Goal: Task Accomplishment & Management: Use online tool/utility

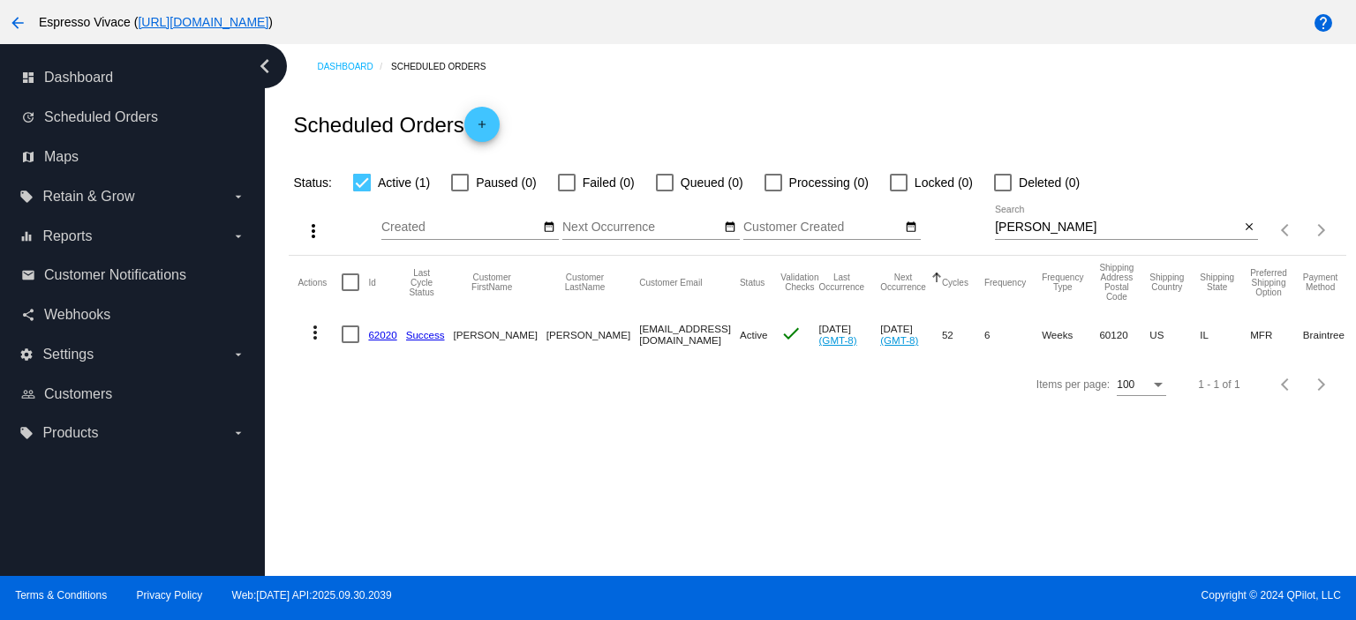
click at [1069, 238] on div "[PERSON_NAME] Search close" at bounding box center [1126, 231] width 263 height 50
drag, startPoint x: 1059, startPoint y: 229, endPoint x: 948, endPoint y: 229, distance: 111.2
click at [948, 229] on div "more_vert Oct Jan Feb Mar [DATE]" at bounding box center [817, 224] width 1056 height 63
paste input "[EMAIL_ADDRESS][DOMAIN_NAME]"
type input "[EMAIL_ADDRESS][DOMAIN_NAME]"
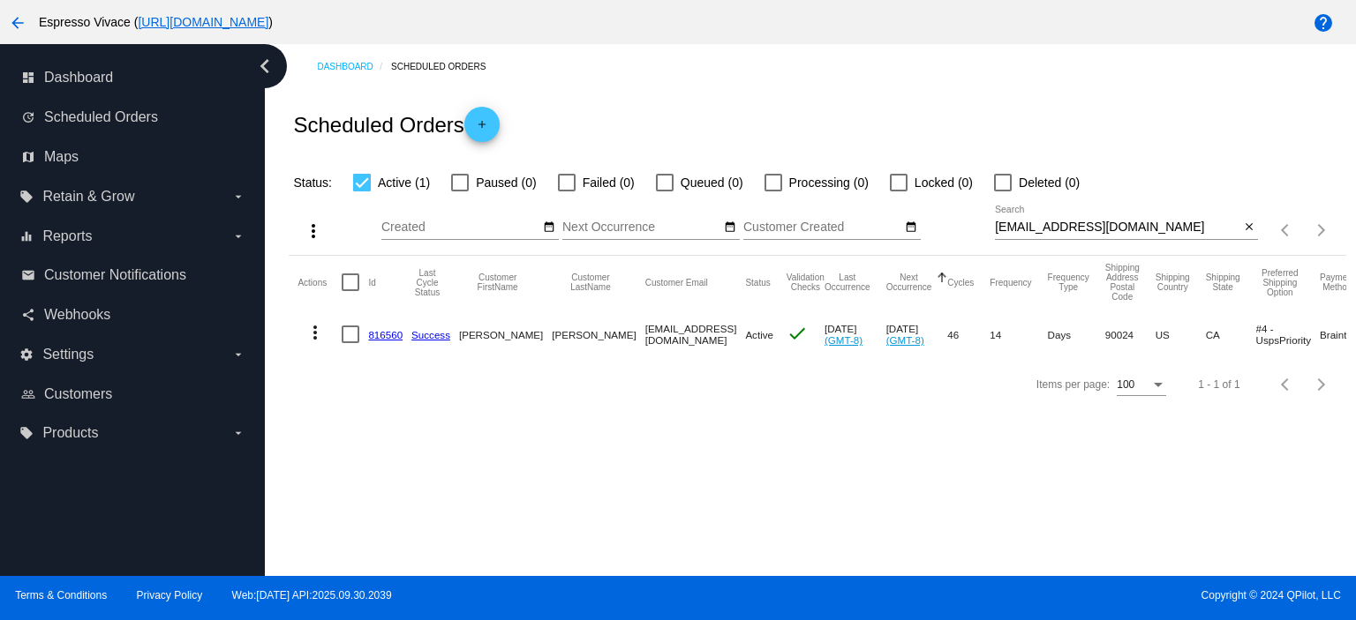
click at [394, 334] on link "816560" at bounding box center [385, 334] width 34 height 11
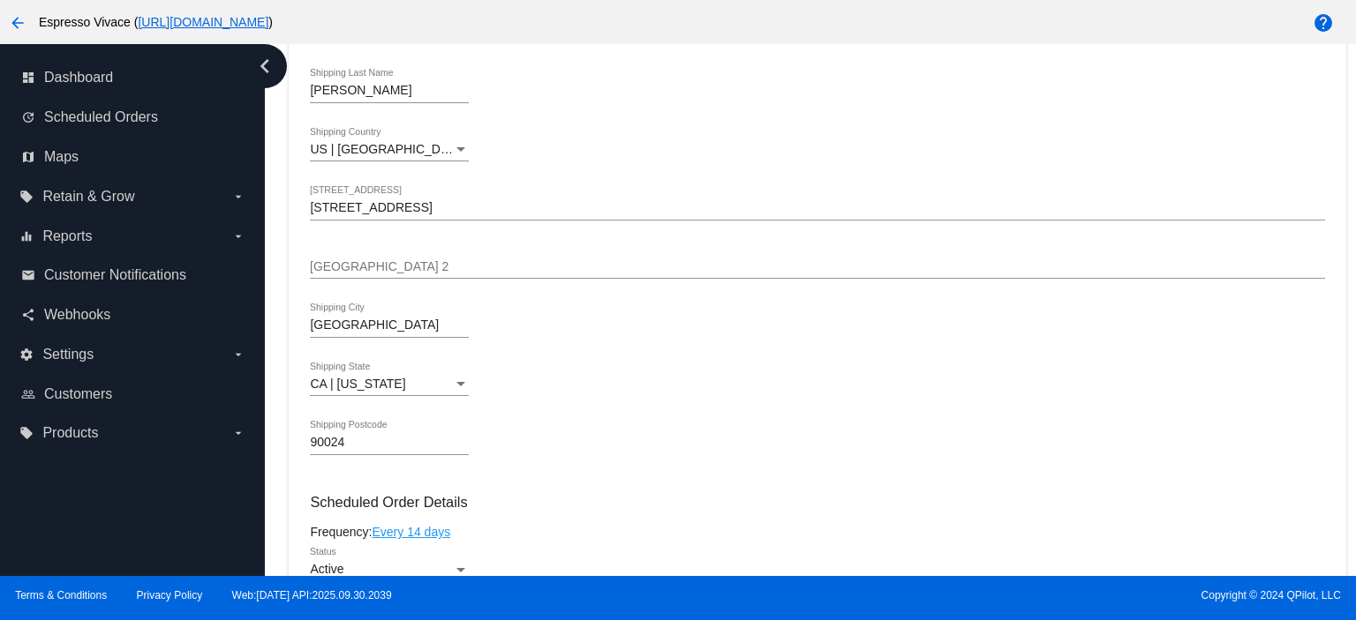
scroll to position [883, 0]
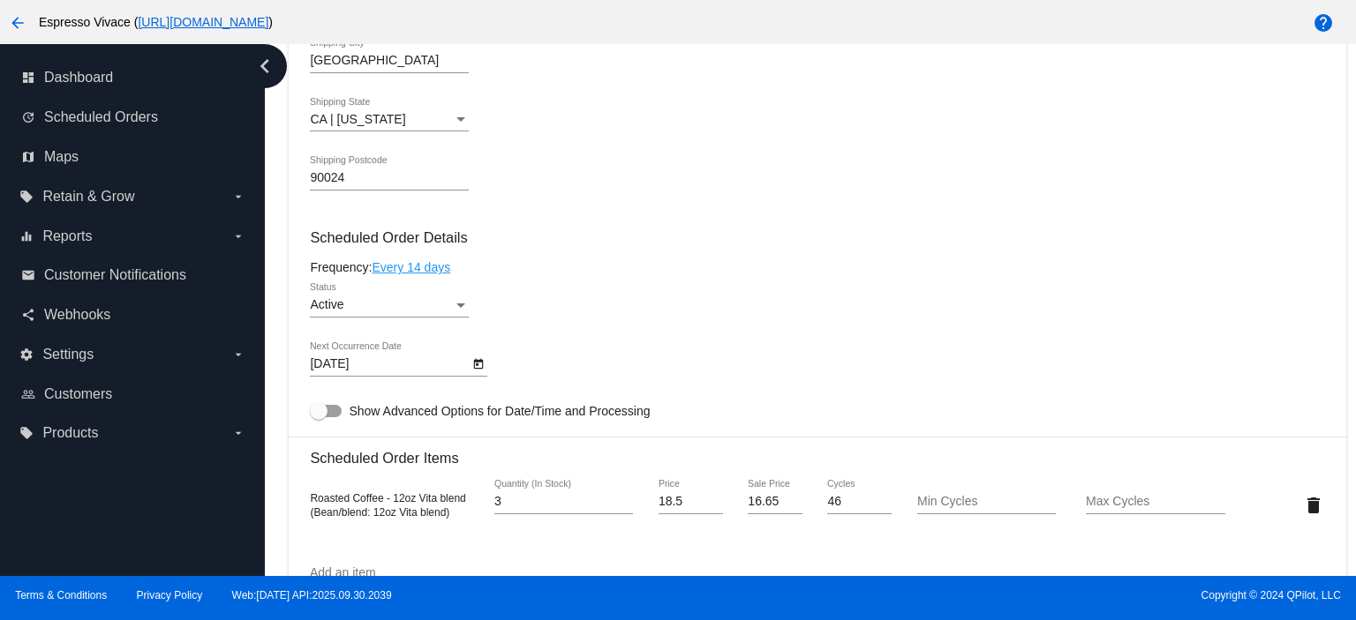
click at [434, 371] on body "arrow_back Espresso Vivace ( [URL][DOMAIN_NAME] ) help dashboard Dashboard upda…" at bounding box center [678, 310] width 1356 height 620
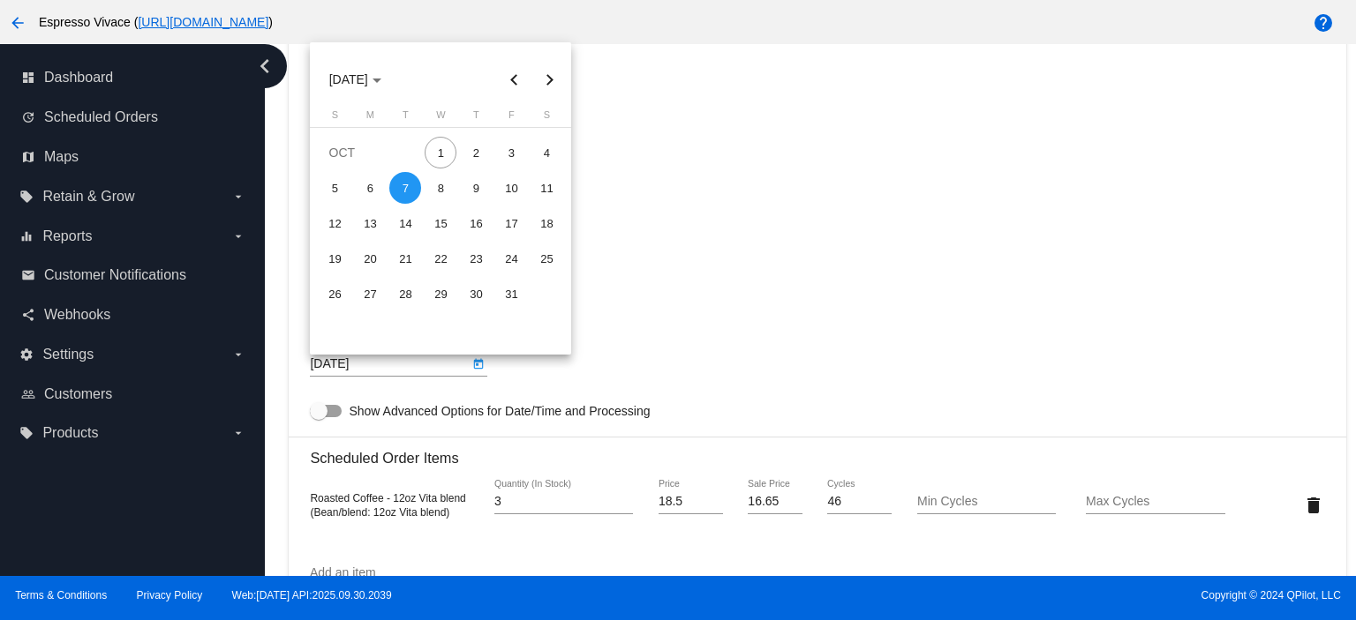
click at [434, 372] on div at bounding box center [678, 310] width 1356 height 620
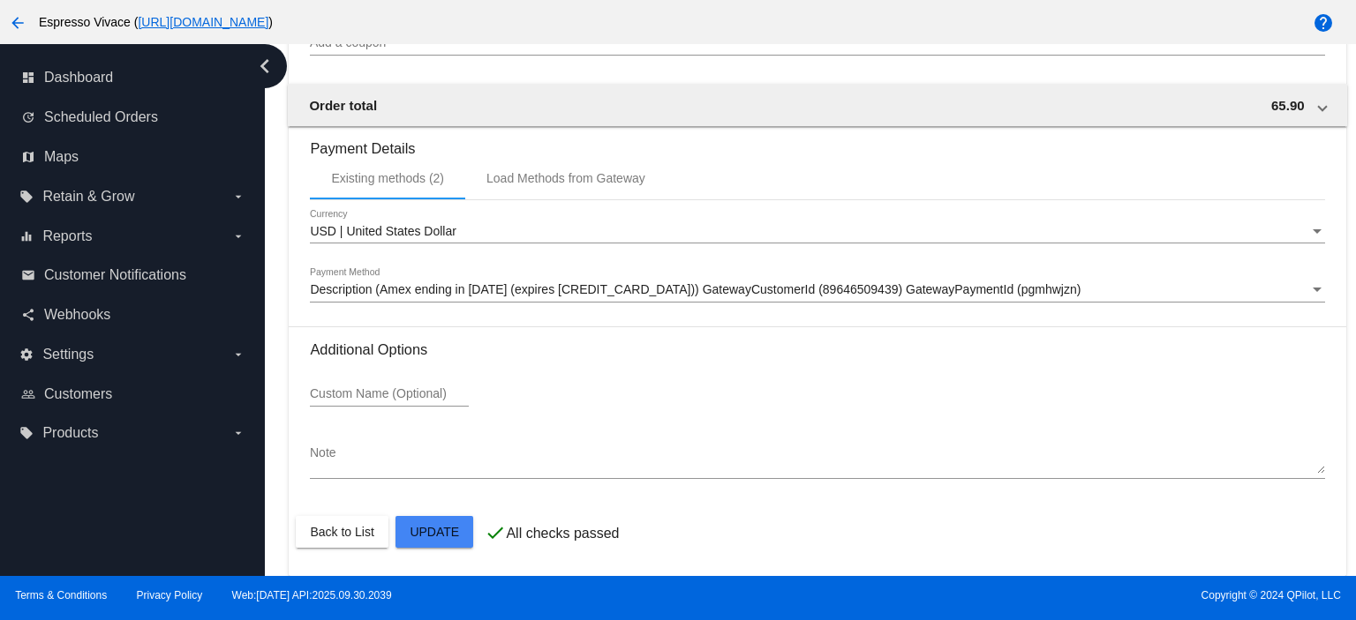
click at [348, 525] on div at bounding box center [678, 310] width 1356 height 620
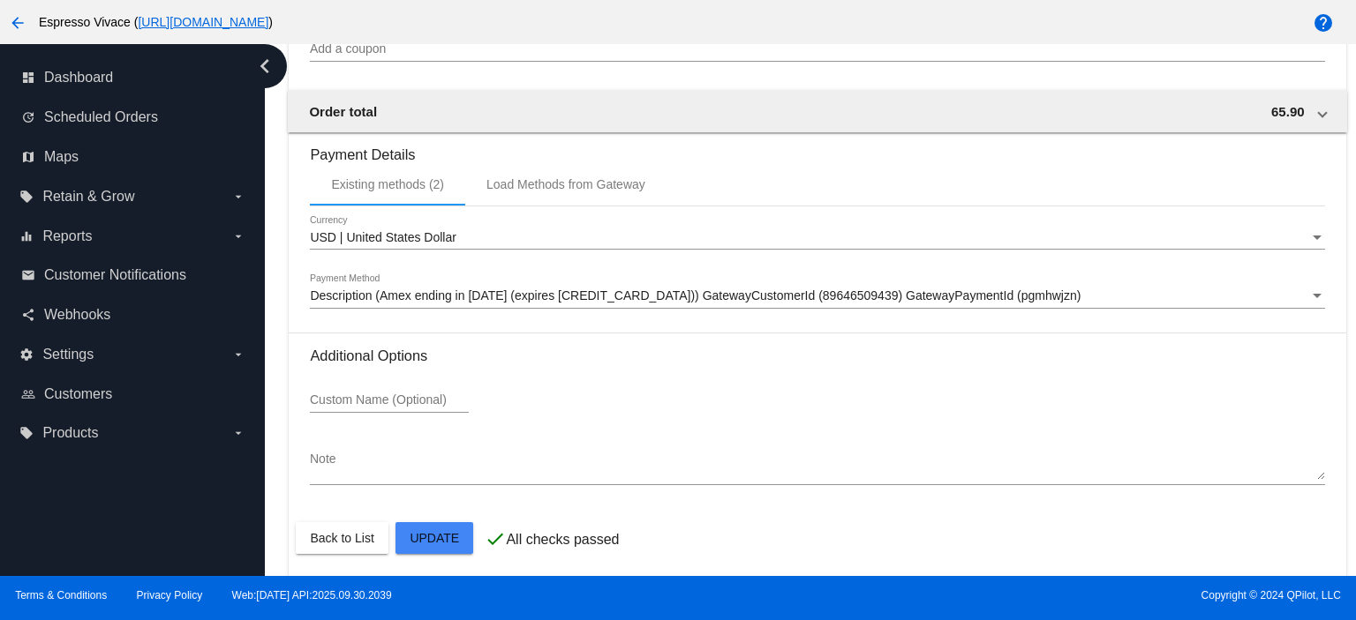
scroll to position [1656, 0]
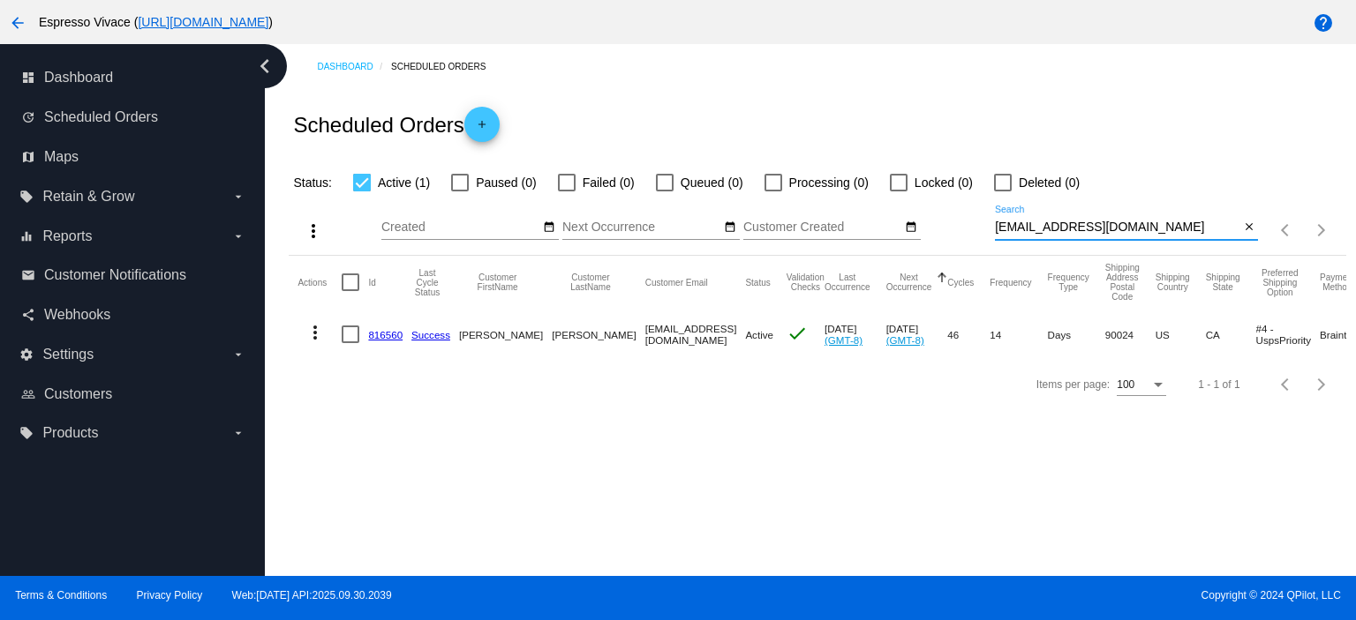
drag, startPoint x: 1160, startPoint y: 225, endPoint x: 928, endPoint y: 209, distance: 231.8
click at [928, 209] on div "more_vert Oct Jan Feb Mar [DATE]" at bounding box center [817, 224] width 1056 height 63
paste input "[EMAIL_ADDRESS]"
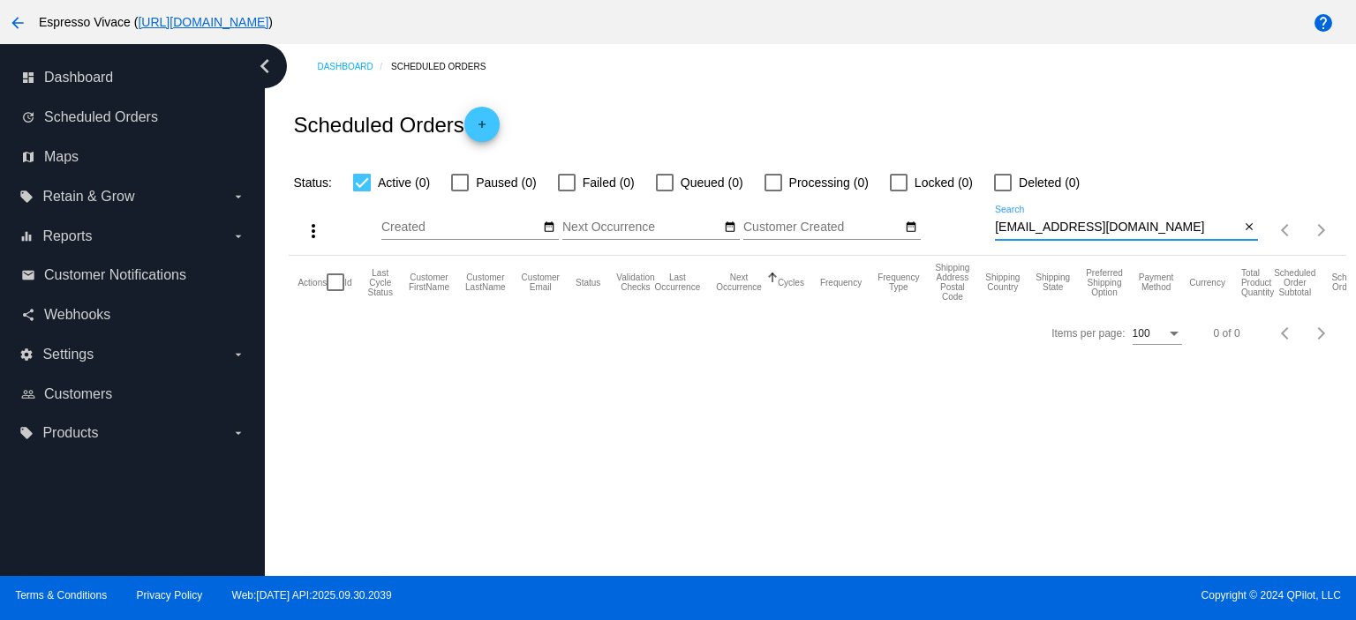
drag, startPoint x: 1165, startPoint y: 229, endPoint x: 943, endPoint y: 229, distance: 222.4
click at [943, 229] on div "more_vert Oct Jan Feb Mar [DATE]" at bounding box center [817, 224] width 1056 height 63
paste input "sdhjsadhsjhjbhb"
drag, startPoint x: 1168, startPoint y: 223, endPoint x: 876, endPoint y: 225, distance: 291.2
click at [875, 225] on div "more_vert Oct Jan Feb Mar [DATE]" at bounding box center [817, 224] width 1056 height 63
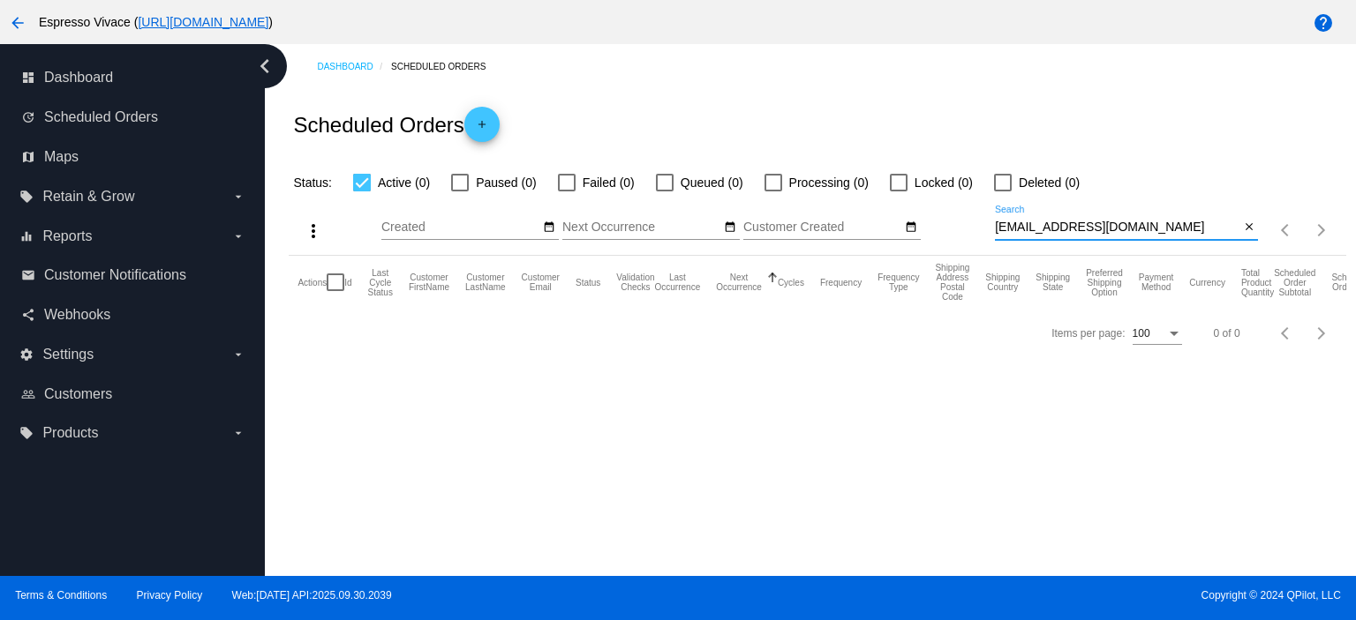
paste input "dsadasdsadasd"
drag, startPoint x: 1158, startPoint y: 219, endPoint x: 957, endPoint y: 232, distance: 201.6
click at [948, 232] on div "more_vert Oct Jan Feb Mar [DATE]" at bounding box center [817, 224] width 1056 height 63
drag, startPoint x: 1156, startPoint y: 225, endPoint x: 833, endPoint y: 210, distance: 323.3
click at [829, 213] on div "more_vert Oct Jan Feb Mar [DATE]" at bounding box center [817, 224] width 1056 height 63
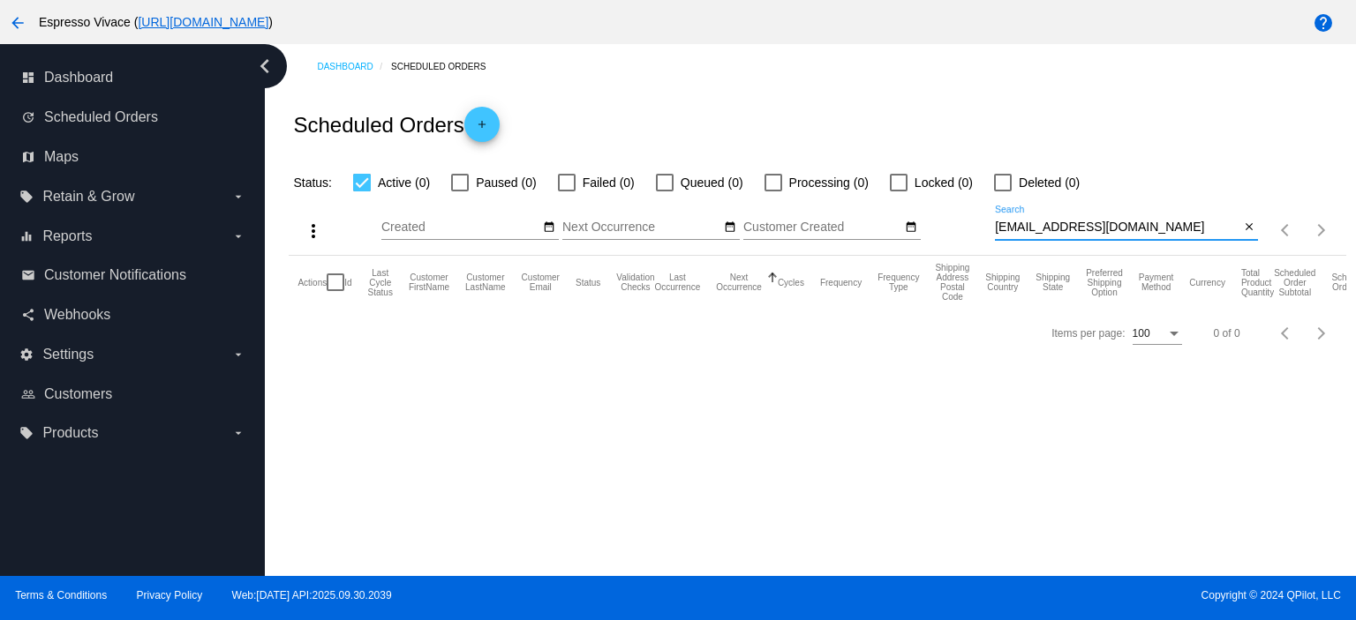
paste input "[PERSON_NAME].[PERSON_NAME]"
drag, startPoint x: 1126, startPoint y: 223, endPoint x: 903, endPoint y: 219, distance: 223.3
click at [903, 219] on div "more_vert Oct Jan Feb Mar [DATE]" at bounding box center [817, 224] width 1056 height 63
paste input "[EMAIL_ADDRESS]"
drag, startPoint x: 1190, startPoint y: 221, endPoint x: 858, endPoint y: 198, distance: 332.6
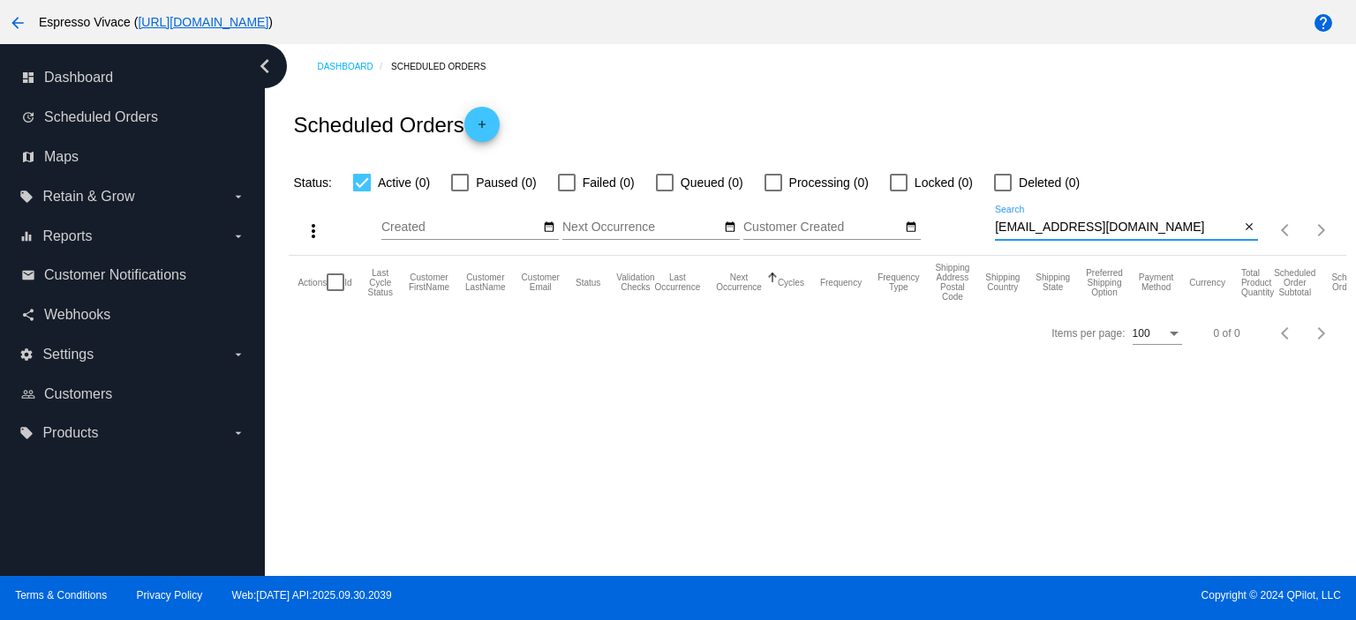
click at [860, 199] on div "more_vert Oct Jan Feb Mar [DATE]" at bounding box center [817, 224] width 1056 height 63
paste input "bernice_131"
drag, startPoint x: 1168, startPoint y: 229, endPoint x: 853, endPoint y: 197, distance: 316.7
click at [853, 197] on div "more_vert Oct Jan Feb Mar [DATE]" at bounding box center [817, 224] width 1056 height 63
paste input "medegraa"
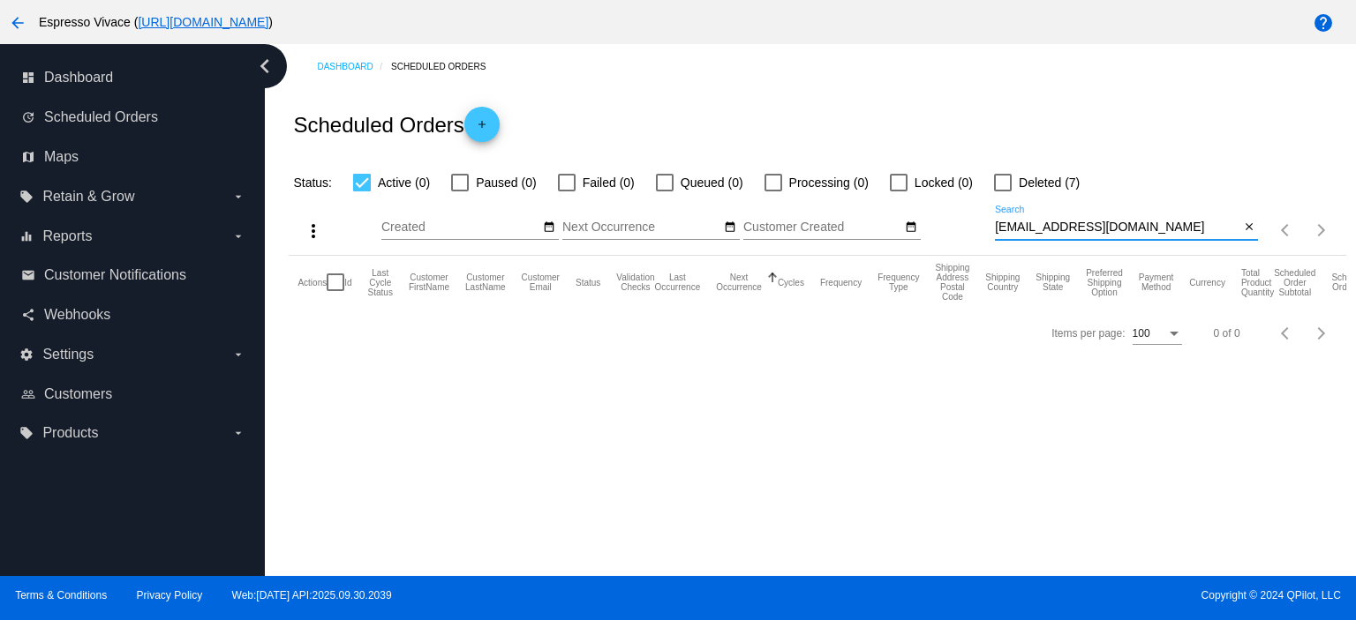
drag, startPoint x: 1171, startPoint y: 229, endPoint x: 844, endPoint y: 193, distance: 329.4
click at [837, 198] on div "more_vert Oct Jan Feb Mar [DATE]" at bounding box center [817, 224] width 1056 height 63
paste input "[EMAIL_ADDRESS][DOMAIN_NAME]"
drag, startPoint x: 1131, startPoint y: 225, endPoint x: 883, endPoint y: 206, distance: 249.6
click at [883, 206] on div "more_vert Oct Jan Feb Mar [DATE]" at bounding box center [817, 224] width 1056 height 63
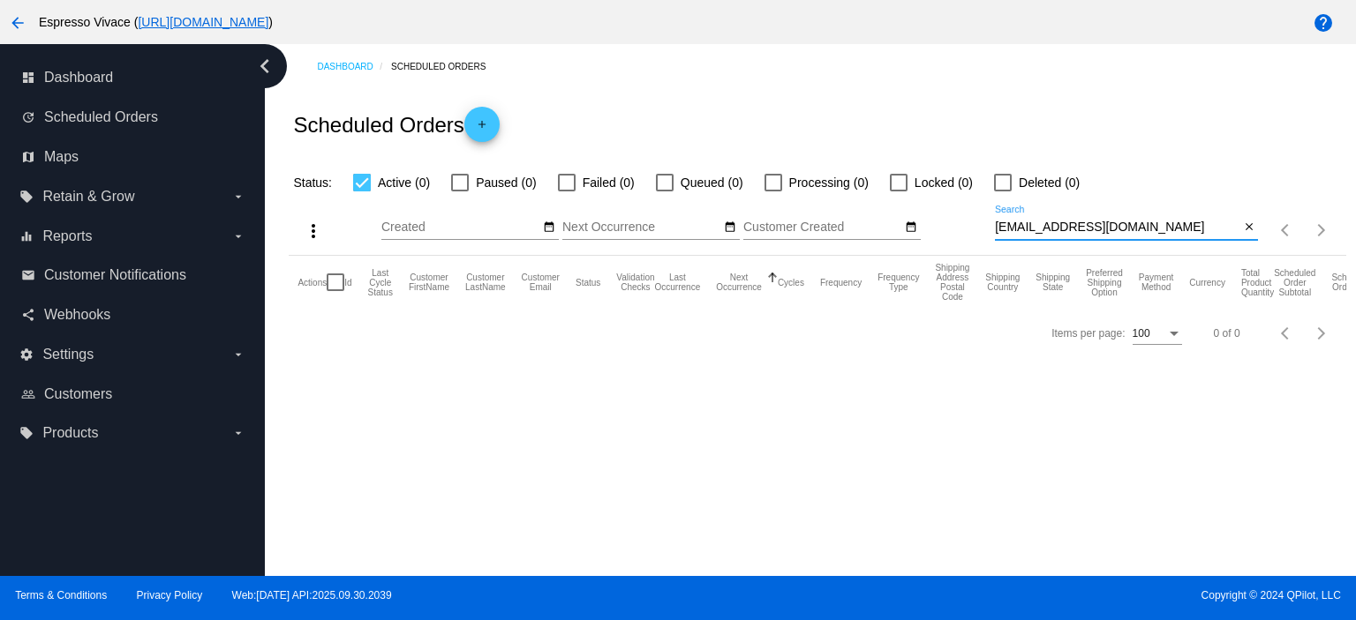
paste input "[EMAIL_ADDRESS][DOMAIN_NAME]"
drag, startPoint x: 1127, startPoint y: 226, endPoint x: 922, endPoint y: 226, distance: 204.7
click at [922, 226] on div "more_vert Oct Jan Feb Mar [DATE]" at bounding box center [817, 224] width 1056 height 63
paste input "[EMAIL_ADDRESS][DOMAIN_NAME]"
drag, startPoint x: 1212, startPoint y: 222, endPoint x: 914, endPoint y: 220, distance: 297.4
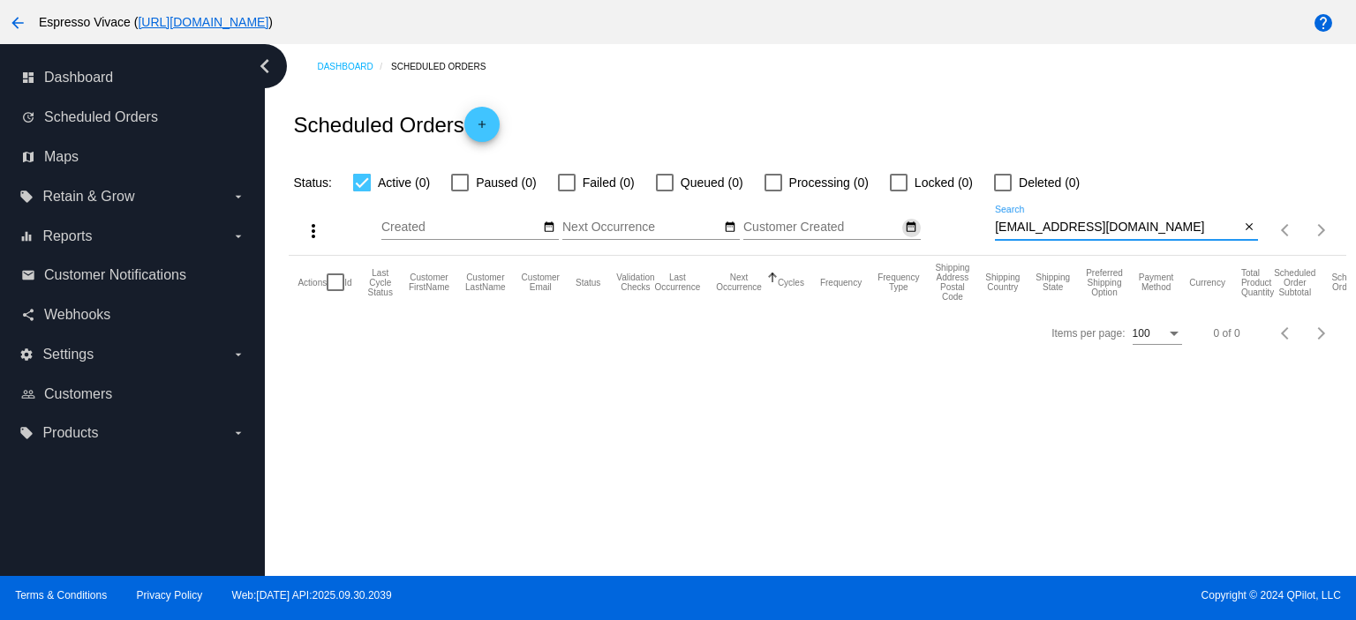
click at [914, 220] on div "more_vert Oct Jan Feb Mar [DATE]" at bounding box center [817, 224] width 1056 height 63
paste input "[EMAIL_ADDRESS][DOMAIN_NAME]"
drag, startPoint x: 1123, startPoint y: 229, endPoint x: 890, endPoint y: 239, distance: 234.1
click at [890, 239] on div "more_vert Oct Jan Feb Mar [DATE]" at bounding box center [817, 224] width 1056 height 63
paste input "[EMAIL_ADDRESS][DOMAIN_NAME]"
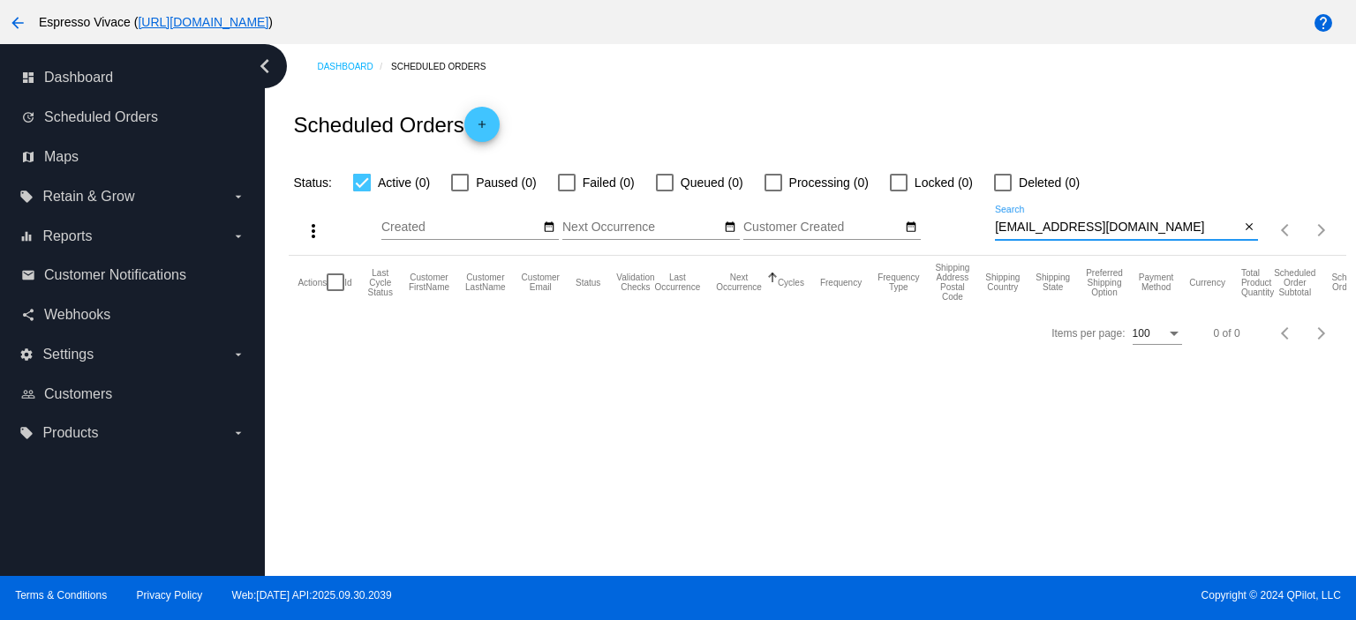
drag, startPoint x: 1226, startPoint y: 227, endPoint x: 762, endPoint y: 214, distance: 463.5
click at [762, 214] on div "more_vert Oct Jan Feb Mar [DATE]" at bounding box center [817, 224] width 1056 height 63
paste input "[PERSON_NAME][EMAIL_ADDRESS][DOMAIN_NAME]"
drag, startPoint x: 1200, startPoint y: 225, endPoint x: 775, endPoint y: 225, distance: 425.4
click at [777, 225] on div "more_vert Oct Jan Feb Mar [DATE]" at bounding box center [817, 224] width 1056 height 63
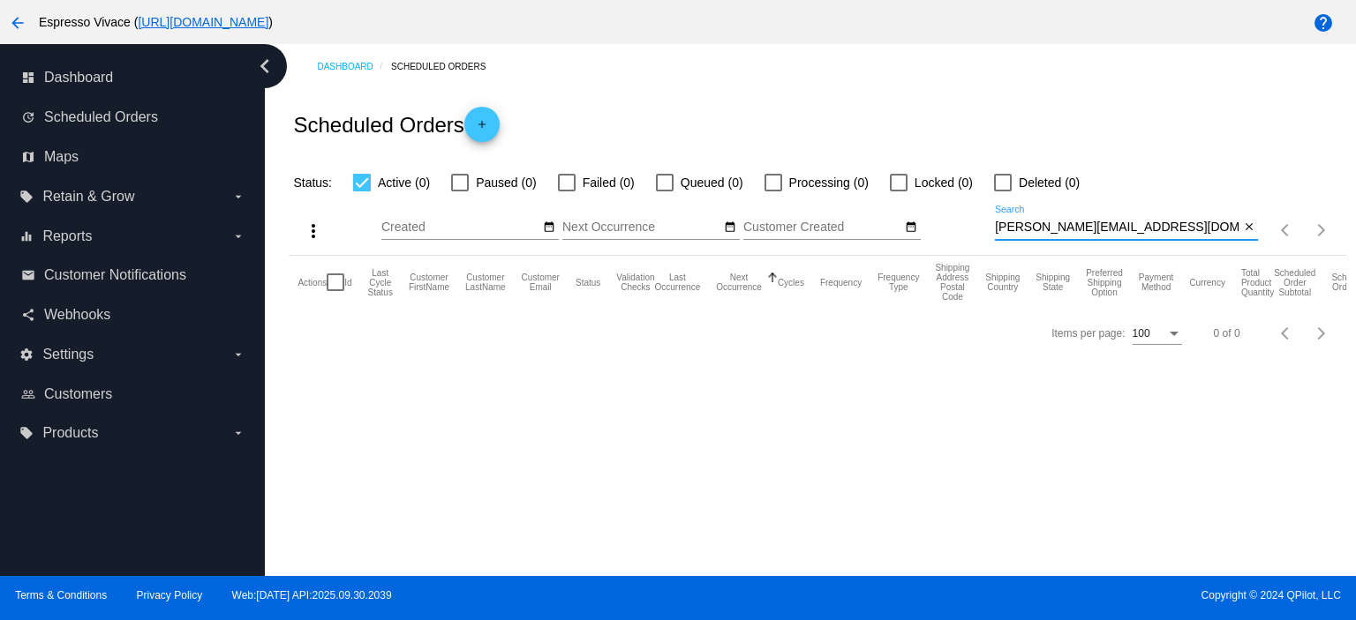
paste input "gribbinvanessa"
drag, startPoint x: 1179, startPoint y: 229, endPoint x: 791, endPoint y: 212, distance: 388.7
click at [792, 213] on div "more_vert Oct Jan Feb Mar [DATE]" at bounding box center [817, 224] width 1056 height 63
paste input "W_zubaidi@hot"
drag, startPoint x: 1163, startPoint y: 227, endPoint x: 833, endPoint y: 230, distance: 330.1
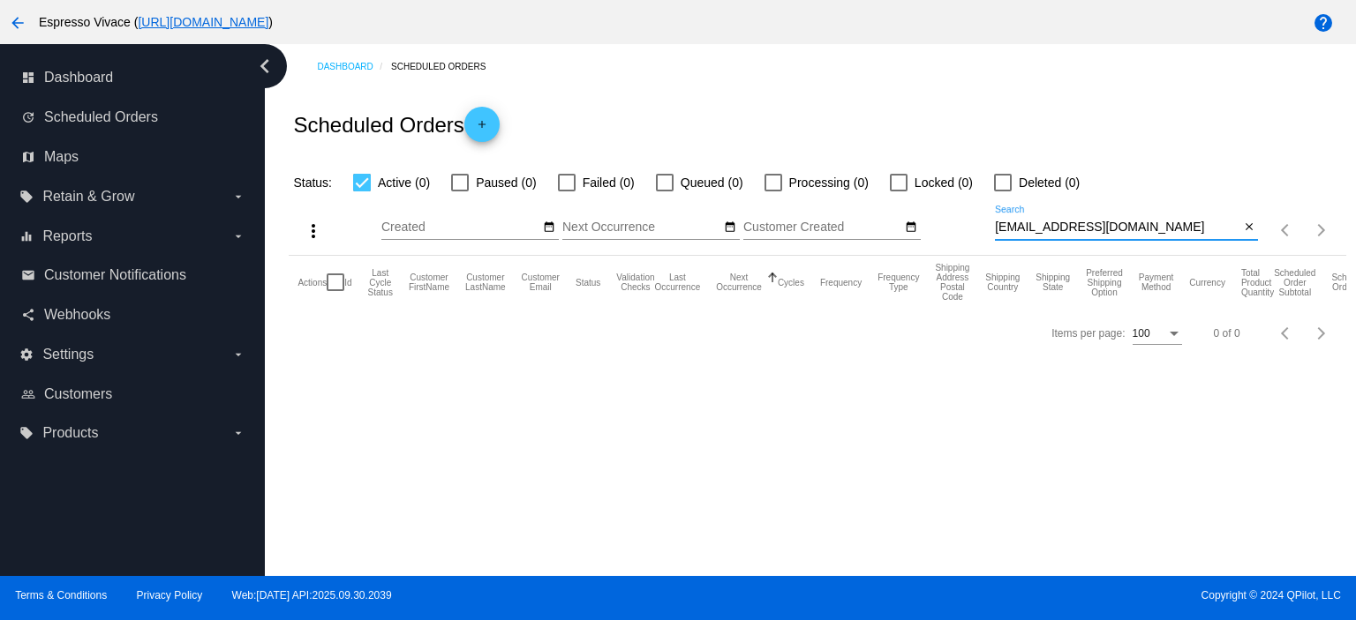
click at [833, 230] on div "more_vert Oct Jan Feb Mar [DATE]" at bounding box center [817, 224] width 1056 height 63
paste input "Tehya.[PERSON_NAME]@g"
drag, startPoint x: 1163, startPoint y: 230, endPoint x: 824, endPoint y: 229, distance: 338.9
click at [824, 229] on div "more_vert Oct Jan Feb Mar [DATE]" at bounding box center [817, 224] width 1056 height 63
paste input "remypham23"
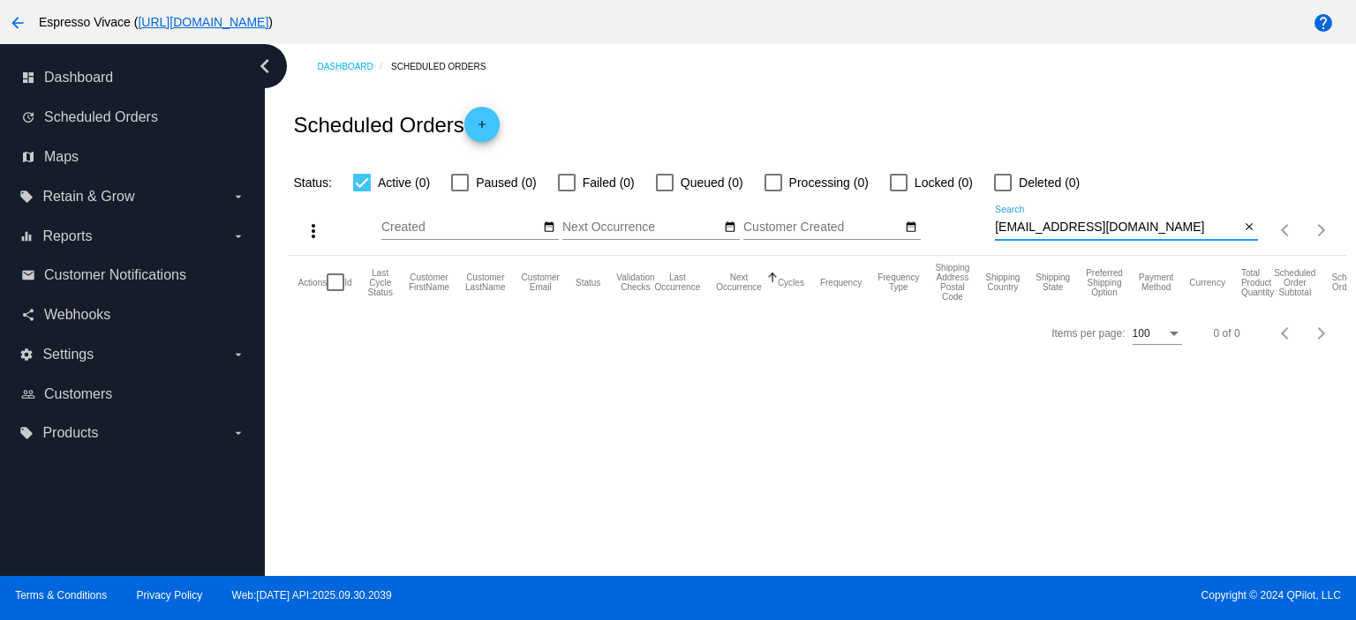
paste input "justacrazybaby"
drag, startPoint x: 1159, startPoint y: 230, endPoint x: 935, endPoint y: 229, distance: 223.3
click at [935, 229] on div "more_vert Oct Jan Feb Mar [DATE]" at bounding box center [817, 224] width 1056 height 63
type input "[EMAIL_ADDRESS][DOMAIN_NAME]"
click at [464, 176] on div at bounding box center [460, 183] width 18 height 18
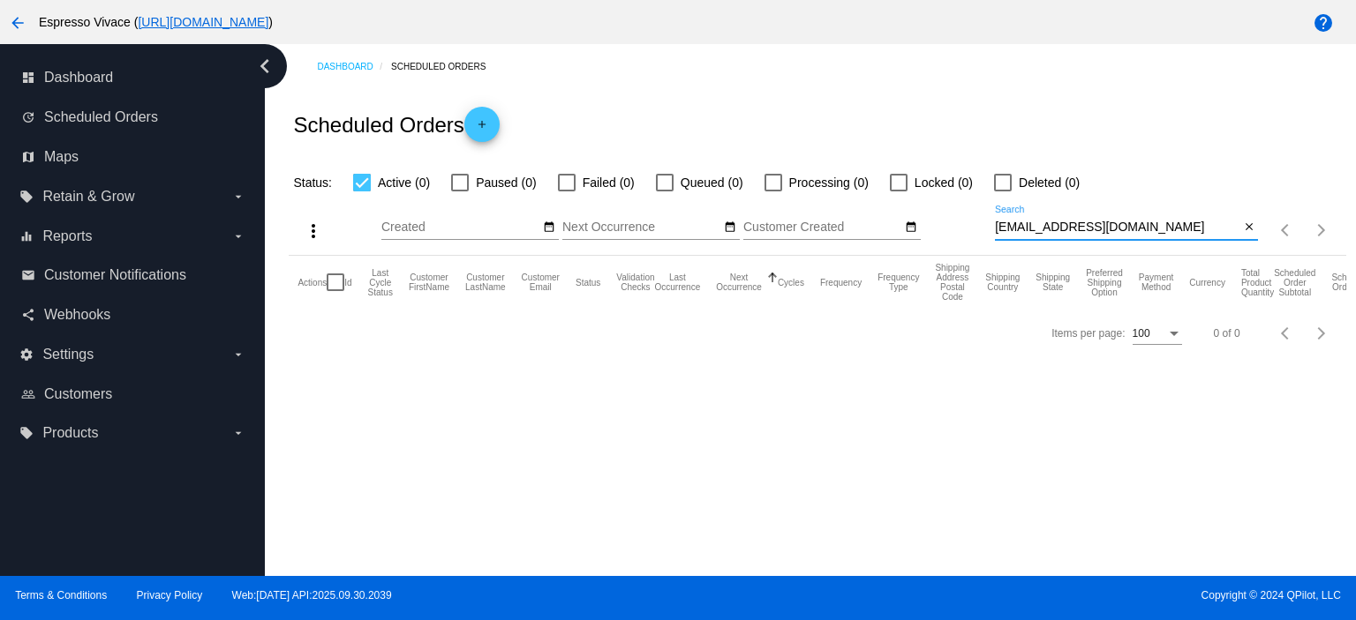
click at [460, 192] on input "Paused (0)" at bounding box center [459, 192] width 1 height 1
checkbox input "true"
click at [1003, 184] on div at bounding box center [1003, 183] width 18 height 18
click at [1003, 192] on input "Deleted (0)" at bounding box center [1002, 192] width 1 height 1
checkbox input "true"
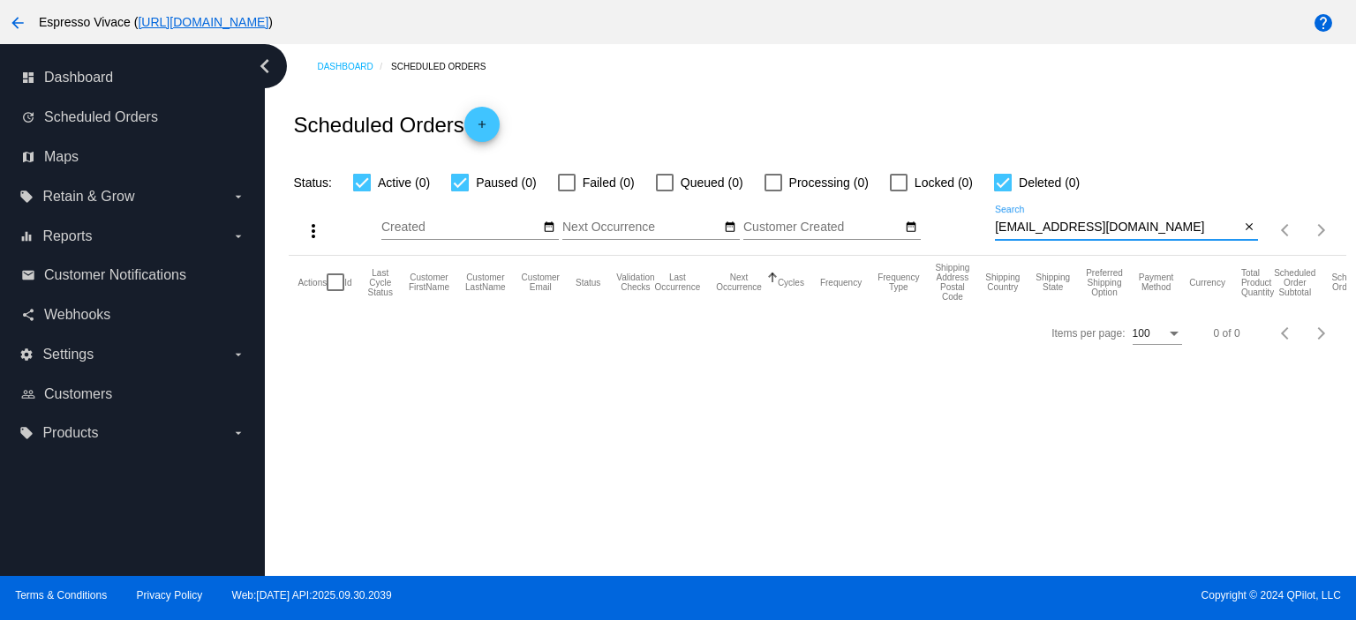
drag, startPoint x: 1194, startPoint y: 225, endPoint x: 824, endPoint y: 233, distance: 369.9
click at [824, 233] on div "more_vert Oct Jan Feb Mar [DATE]" at bounding box center [817, 224] width 1056 height 63
paste input "diryleh"
drag, startPoint x: 1140, startPoint y: 225, endPoint x: 792, endPoint y: 185, distance: 350.0
click at [805, 193] on div "more_vert Oct Jan Feb Mar [DATE]" at bounding box center [817, 224] width 1056 height 63
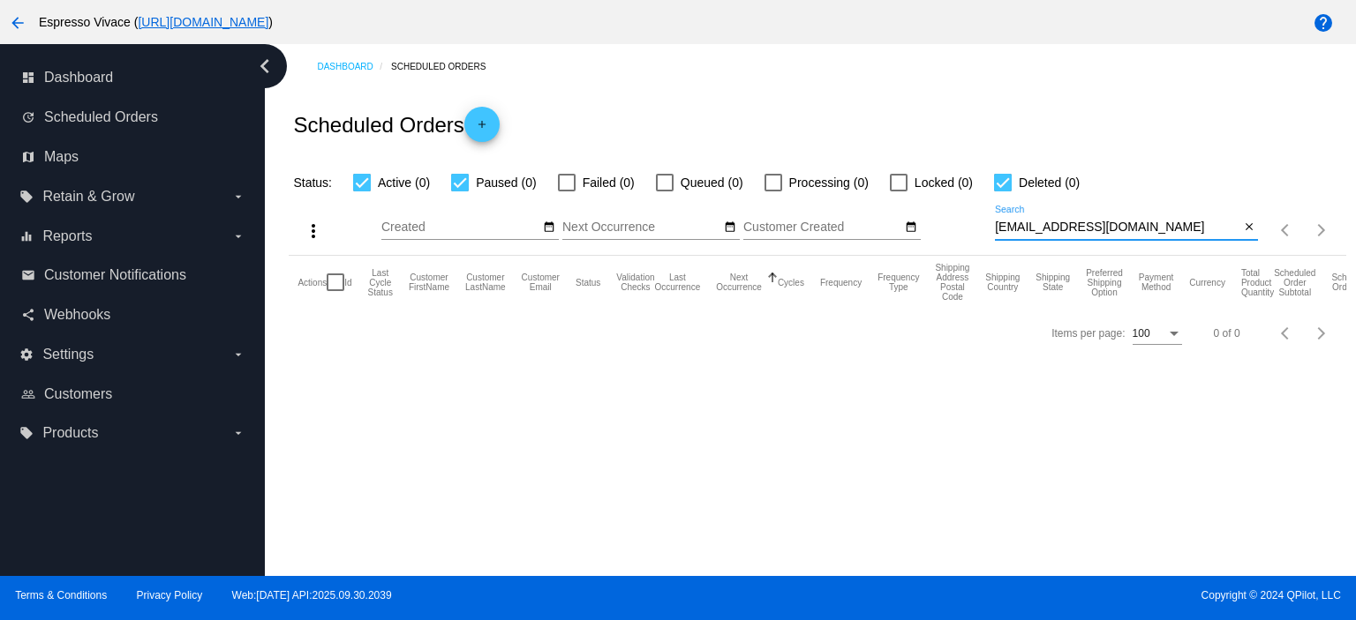
paste input "maroondiane-[PERSON_NAME]@tiffincrane"
drag, startPoint x: 1202, startPoint y: 229, endPoint x: 808, endPoint y: 225, distance: 394.5
click at [808, 225] on div "more_vert Oct Jan Feb Mar [DATE]" at bounding box center [817, 224] width 1056 height 63
paste input "[EMAIL_ADDRESS]"
drag, startPoint x: 1183, startPoint y: 228, endPoint x: 935, endPoint y: 223, distance: 248.0
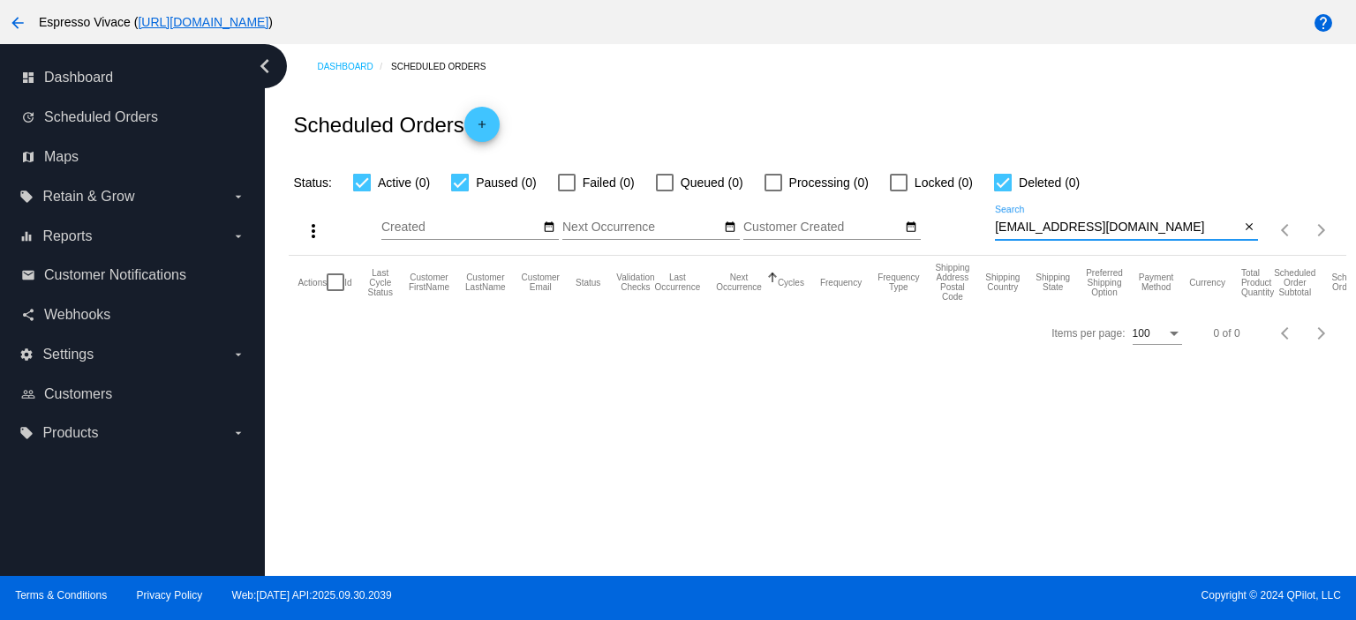
click at [935, 223] on div "more_vert Oct Jan Feb Mar [DATE]" at bounding box center [817, 224] width 1056 height 63
paste input "zakmo198"
drag, startPoint x: 1168, startPoint y: 227, endPoint x: 819, endPoint y: 212, distance: 348.9
click at [819, 212] on div "more_vert Oct Jan Feb Mar [DATE]" at bounding box center [817, 224] width 1056 height 63
paste input "jen@jencaskeygroup"
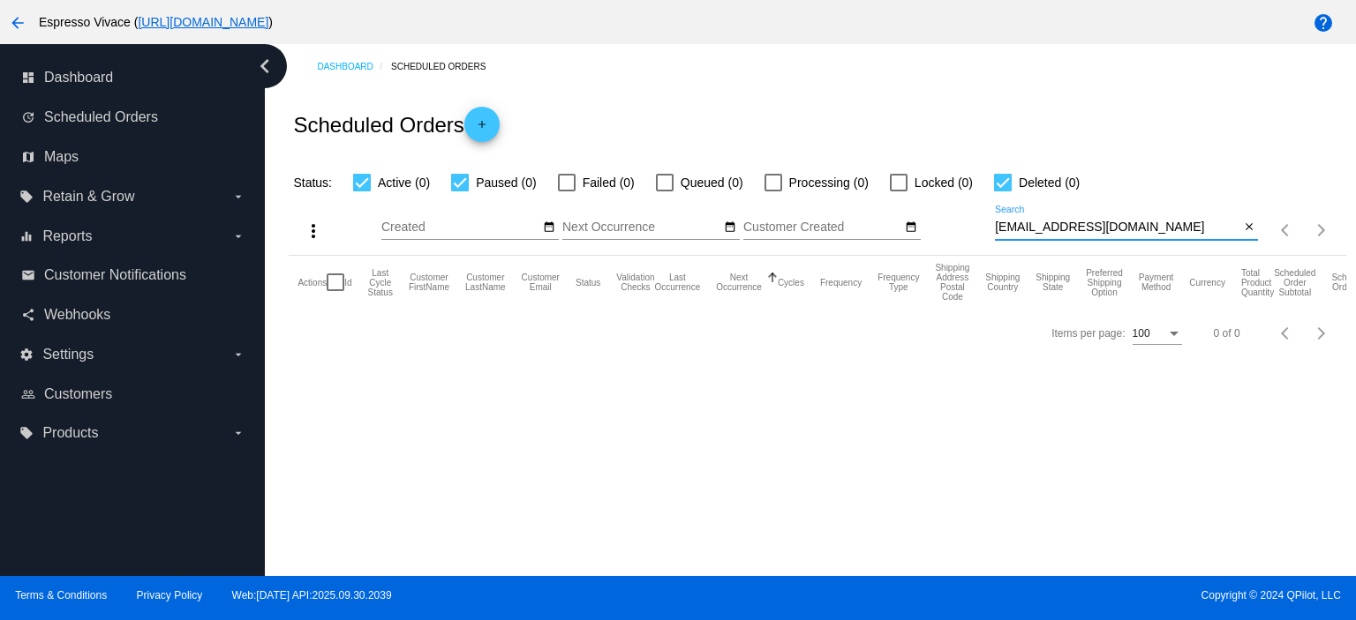
drag, startPoint x: 1185, startPoint y: 222, endPoint x: 863, endPoint y: 200, distance: 322.8
click at [860, 200] on div "more_vert Oct Jan Feb Mar [DATE]" at bounding box center [817, 224] width 1056 height 63
paste input "[EMAIL_ADDRESS]"
click at [1154, 239] on div at bounding box center [1126, 239] width 263 height 1
drag, startPoint x: 1154, startPoint y: 232, endPoint x: 775, endPoint y: 195, distance: 381.3
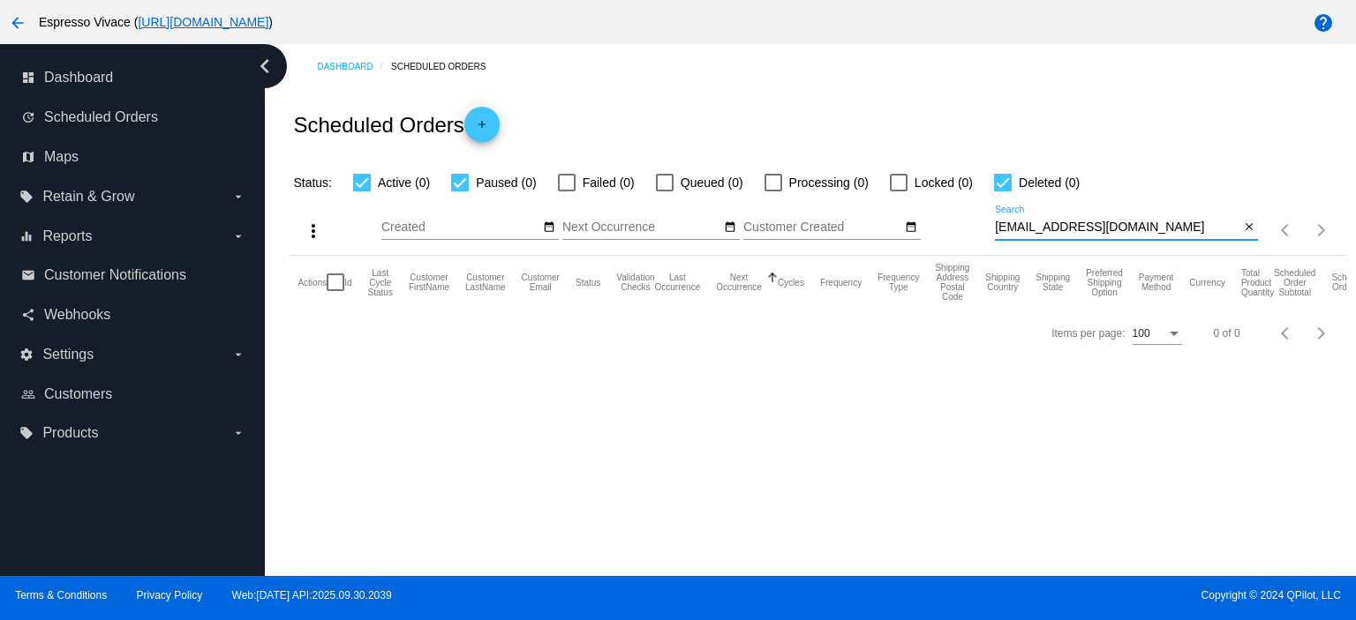
click at [775, 195] on div "more_vert Oct Jan Feb Mar [DATE]" at bounding box center [817, 224] width 1056 height 63
paste input "[EMAIL_ADDRESS][DOMAIN_NAME]"
drag, startPoint x: 1152, startPoint y: 222, endPoint x: 813, endPoint y: 202, distance: 339.4
click at [813, 202] on div "more_vert Oct Jan Feb Mar [DATE]" at bounding box center [817, 224] width 1056 height 63
paste input "[EMAIL_ADDRESS][DOMAIN_NAME]"
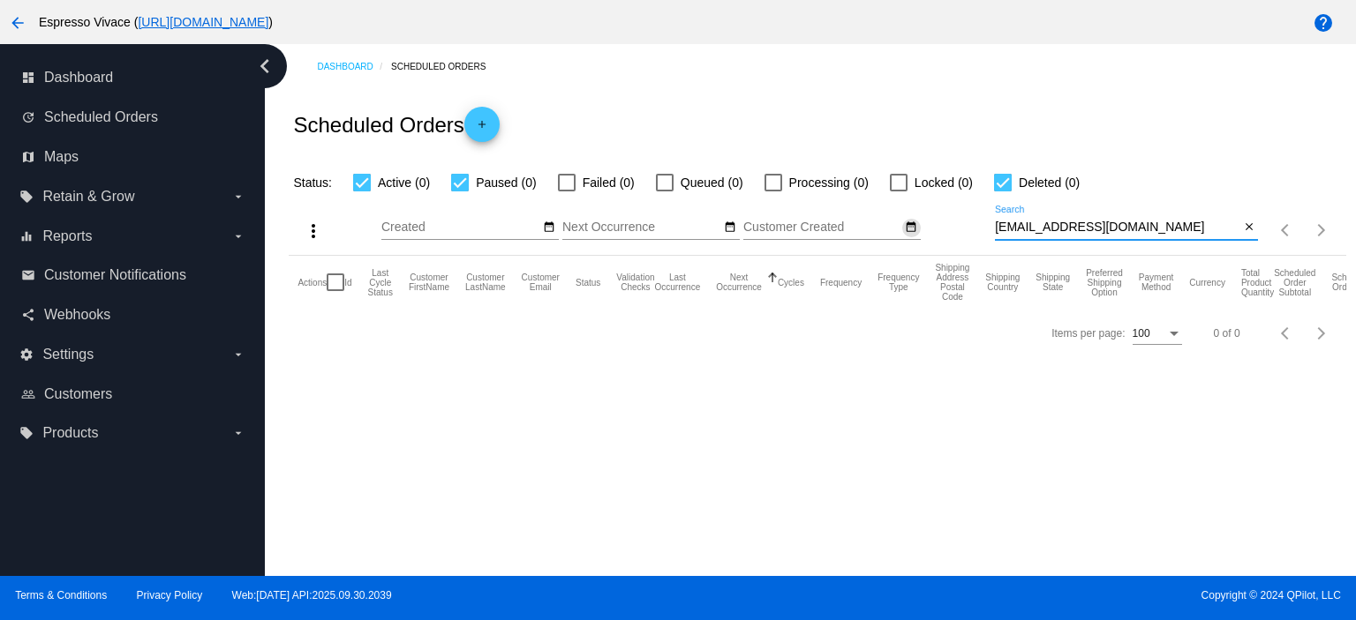
drag, startPoint x: 1158, startPoint y: 228, endPoint x: 917, endPoint y: 229, distance: 240.9
click at [917, 229] on div "more_vert Oct Jan Feb Mar [DATE]" at bounding box center [817, 224] width 1056 height 63
paste input "[EMAIL_ADDRESS][DOMAIN_NAME]"
drag, startPoint x: 1172, startPoint y: 228, endPoint x: 897, endPoint y: 216, distance: 275.6
click at [898, 216] on div "more_vert Oct Jan Feb Mar [DATE]" at bounding box center [817, 224] width 1056 height 63
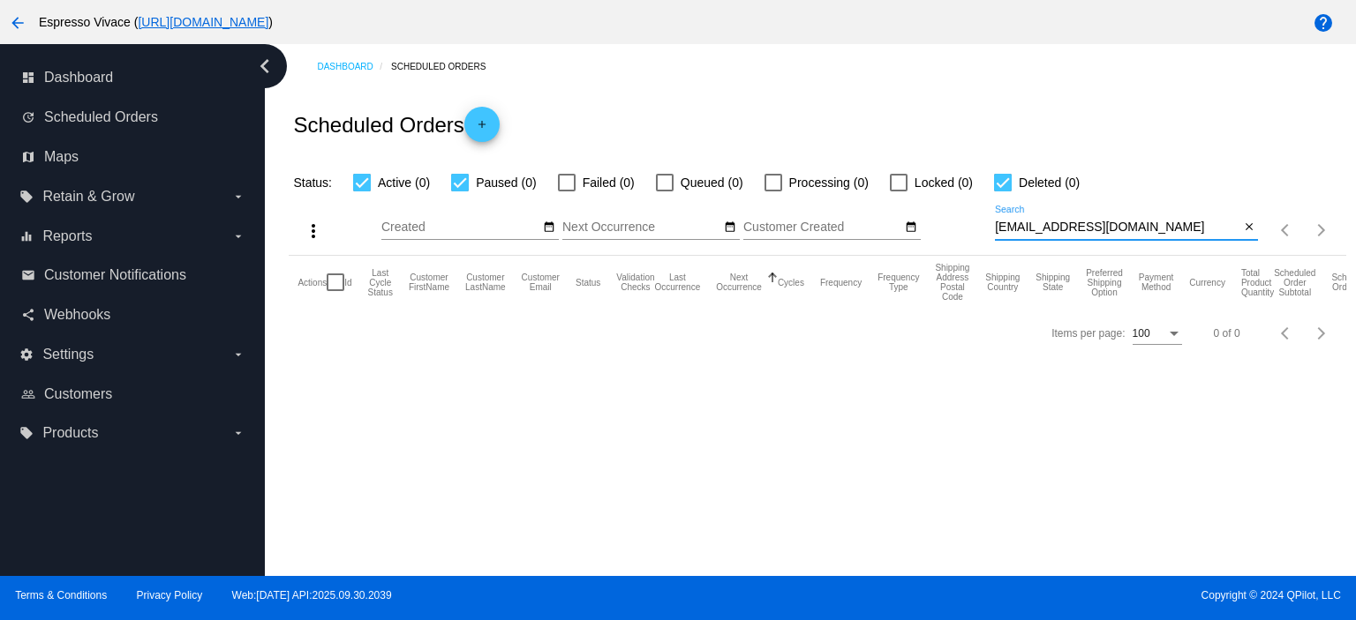
paste input "[EMAIL_ADDRESS][DOMAIN_NAME]"
drag, startPoint x: 1176, startPoint y: 227, endPoint x: 879, endPoint y: 227, distance: 297.4
click at [879, 227] on div "more_vert Oct Jan Feb Mar [DATE]" at bounding box center [817, 224] width 1056 height 63
paste input "[EMAIL_ADDRESS]"
drag, startPoint x: 1142, startPoint y: 232, endPoint x: 988, endPoint y: 236, distance: 153.6
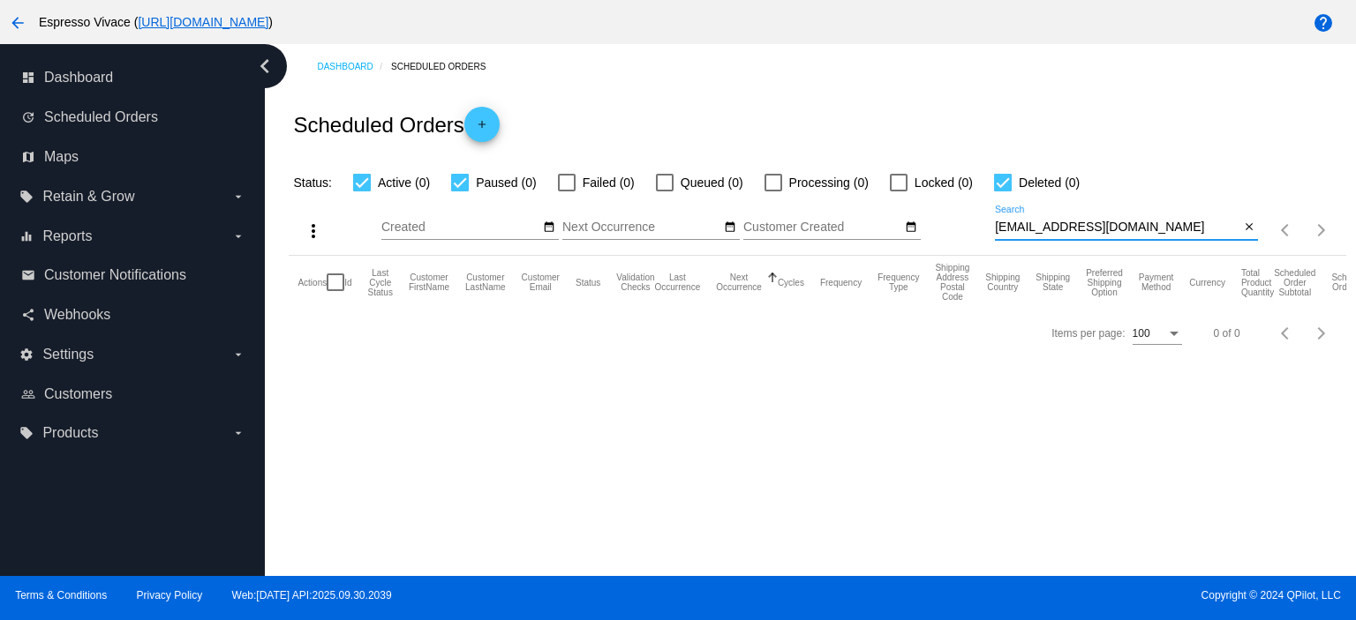
click at [989, 236] on div "more_vert Oct Jan Feb Mar [DATE]" at bounding box center [817, 224] width 1056 height 63
paste input "[EMAIL_ADDRESS]"
drag, startPoint x: 1135, startPoint y: 222, endPoint x: 956, endPoint y: 237, distance: 179.8
click at [956, 237] on div "more_vert Oct Jan Feb Mar [DATE]" at bounding box center [817, 224] width 1056 height 63
paste input "anubisbabilon@g"
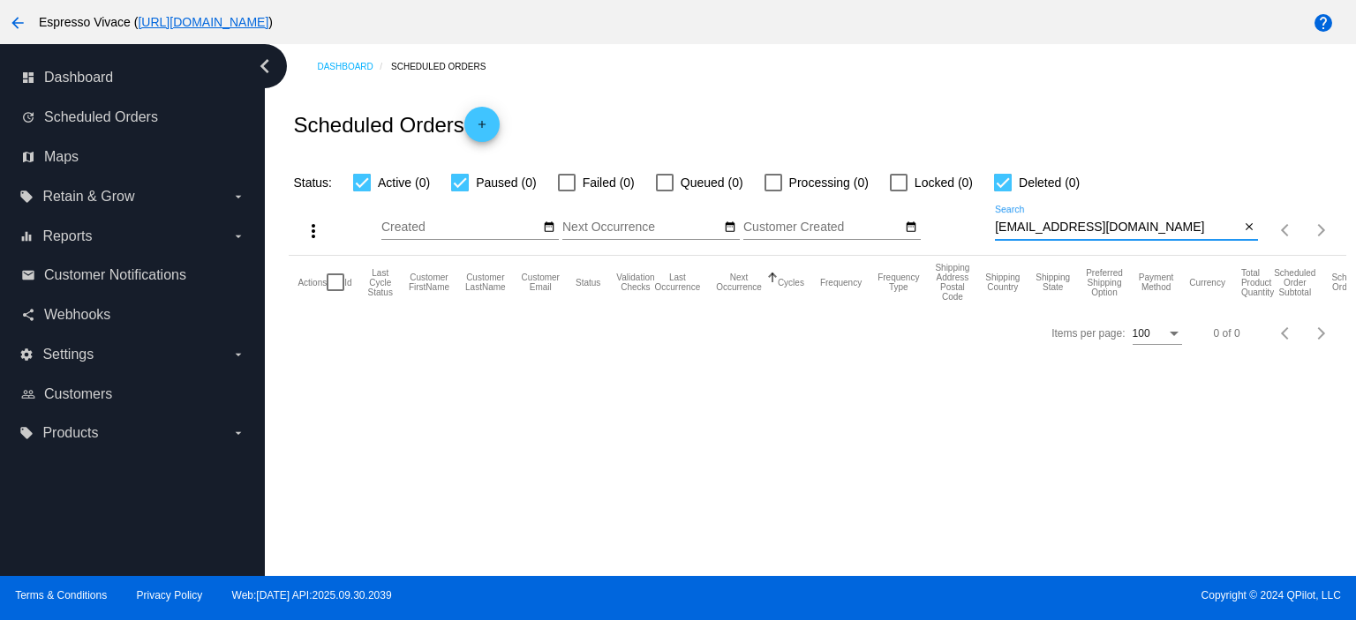
drag, startPoint x: 1151, startPoint y: 228, endPoint x: 791, endPoint y: 218, distance: 360.2
click at [791, 218] on div "more_vert Oct Jan Feb Mar [DATE]" at bounding box center [817, 224] width 1056 height 63
paste input "[EMAIL_ADDRESS]"
drag, startPoint x: 1161, startPoint y: 229, endPoint x: 828, endPoint y: 192, distance: 335.5
click at [830, 197] on div "more_vert Oct Jan Feb Mar [DATE]" at bounding box center [817, 224] width 1056 height 63
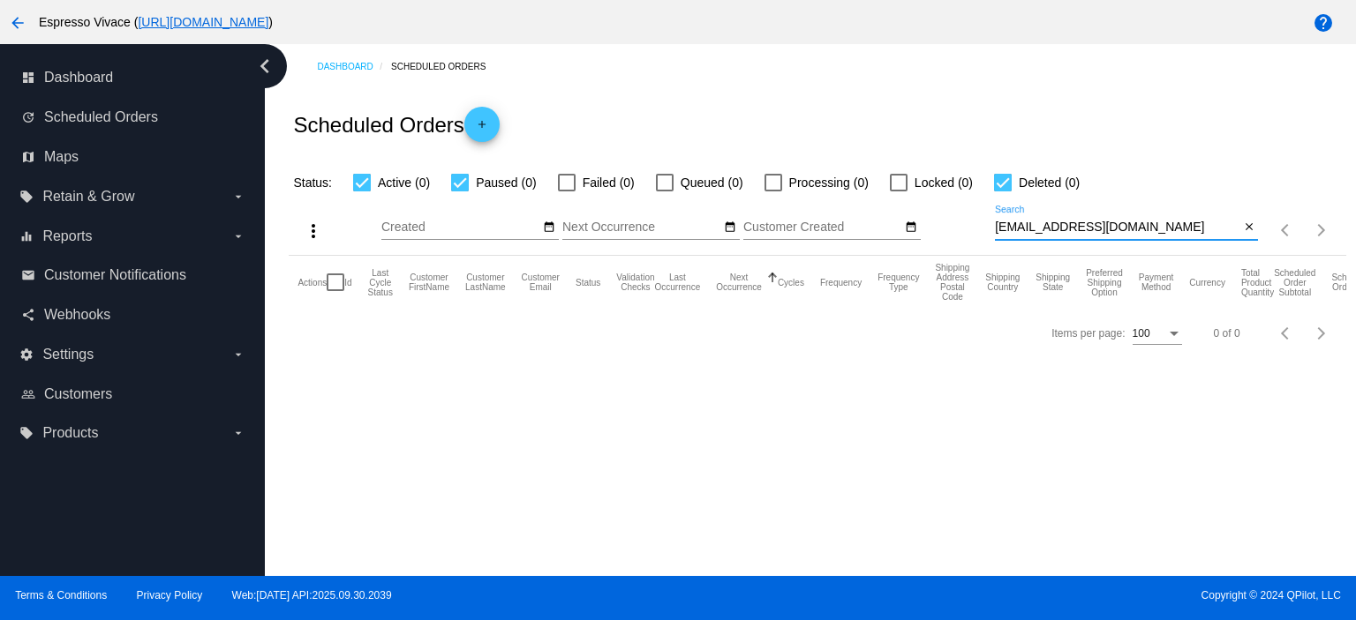
paste input "[EMAIL_ADDRESS]"
drag, startPoint x: 1161, startPoint y: 233, endPoint x: 848, endPoint y: 182, distance: 317.4
click at [840, 181] on app-dashboard-scheduled-orders "Scheduled Orders add Status: Active (0) Paused (0) Failed (0) Queued (0) Proces…" at bounding box center [817, 223] width 1056 height 269
paste input "dylanbanond"
drag, startPoint x: 1183, startPoint y: 232, endPoint x: 811, endPoint y: 222, distance: 372.6
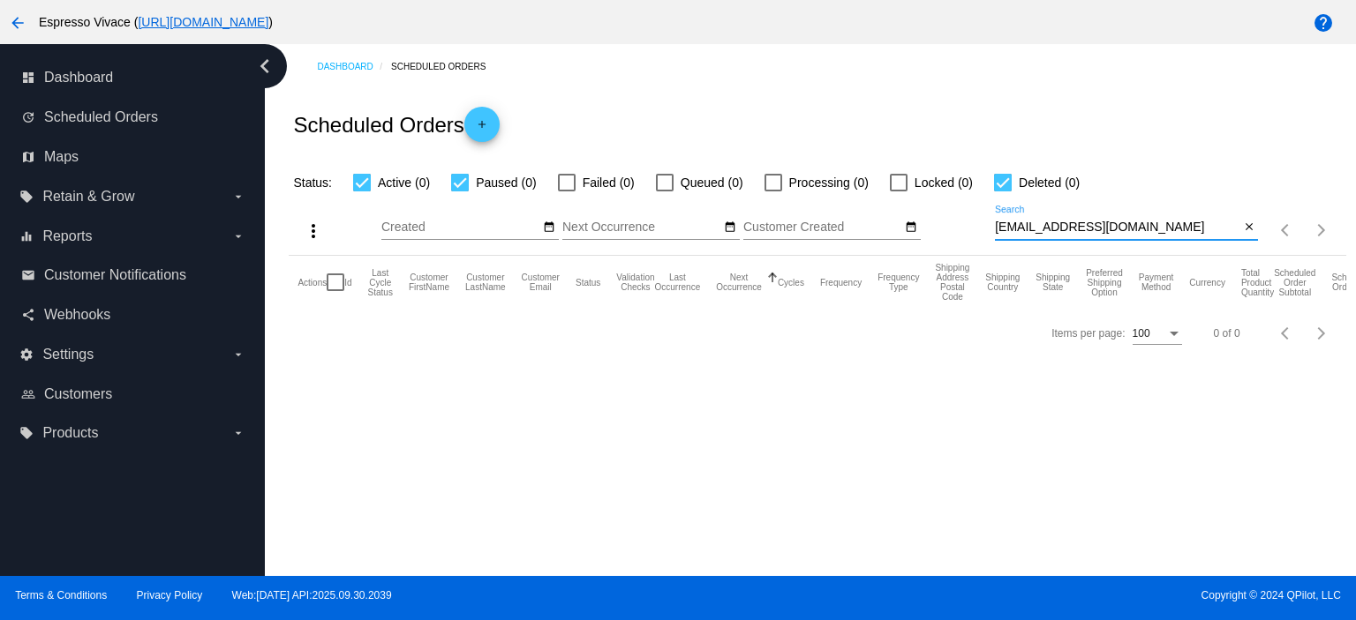
click at [811, 222] on div "more_vert Oct Jan Feb Mar [DATE]" at bounding box center [817, 224] width 1056 height 63
paste input "renejrayala"
drag, startPoint x: 1153, startPoint y: 224, endPoint x: 911, endPoint y: 202, distance: 243.7
click at [911, 202] on div "more_vert Oct Jan Feb Mar [DATE]" at bounding box center [817, 224] width 1056 height 63
paste input "[EMAIL_ADDRESS][DOMAIN_NAME]"
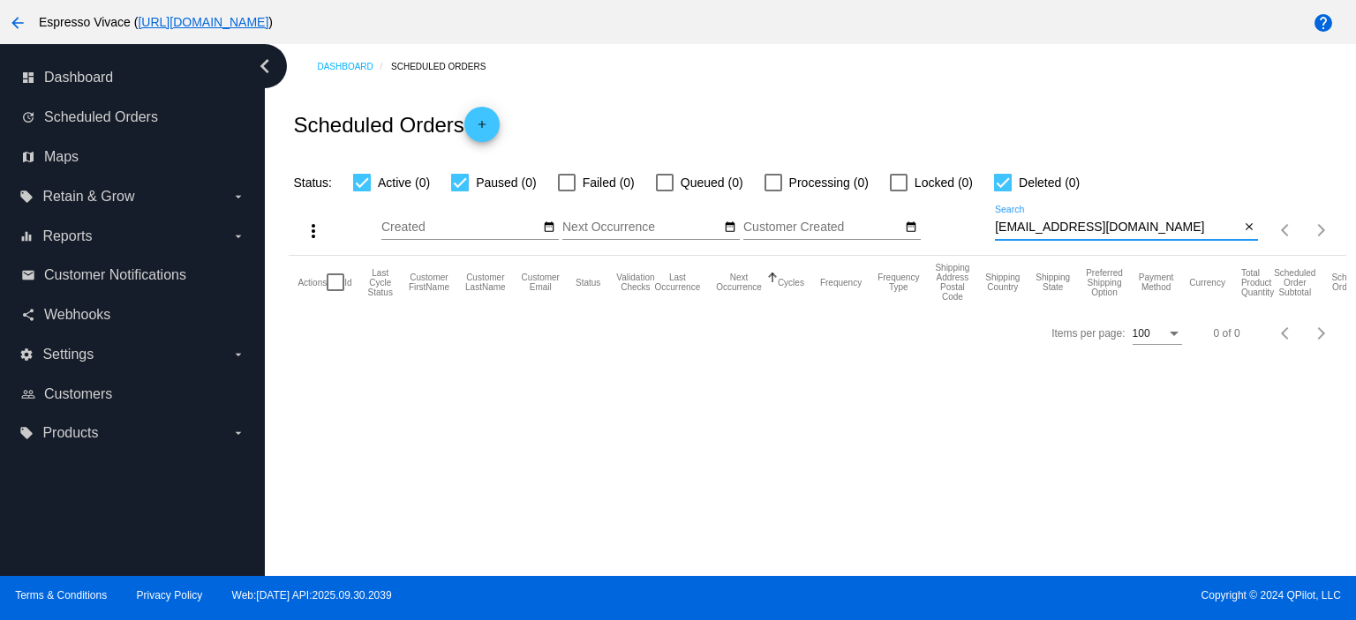
drag, startPoint x: 1211, startPoint y: 226, endPoint x: 853, endPoint y: 222, distance: 357.4
click at [855, 222] on div "more_vert Oct Jan Feb Mar [DATE]" at bounding box center [817, 224] width 1056 height 63
paste input "[PERSON_NAME][EMAIL_ADDRESS][DOMAIN_NAME]"
drag, startPoint x: 1178, startPoint y: 218, endPoint x: 1161, endPoint y: 218, distance: 16.8
click at [1161, 218] on div "[PERSON_NAME][EMAIL_ADDRESS][DOMAIN_NAME] Search" at bounding box center [1117, 223] width 244 height 34
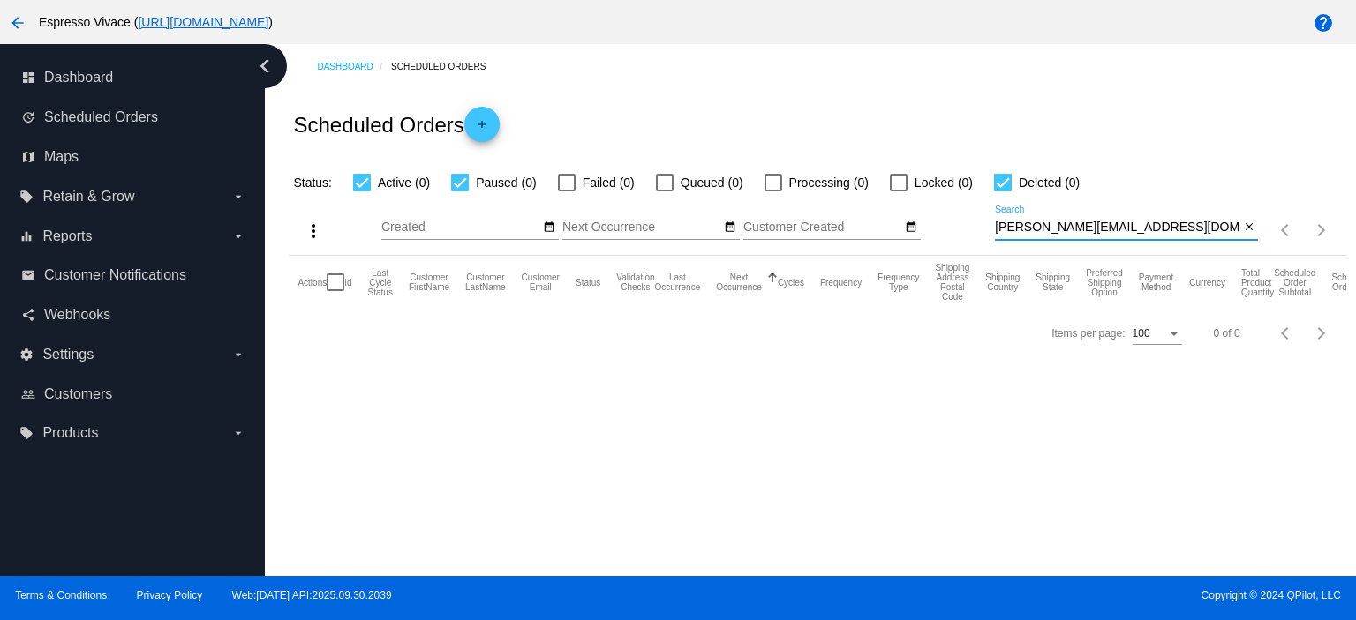
drag, startPoint x: 1101, startPoint y: 224, endPoint x: 895, endPoint y: 198, distance: 208.2
click at [895, 198] on div "more_vert Oct Jan Feb Mar [DATE]" at bounding box center [817, 224] width 1056 height 63
paste input "[EMAIL_ADDRESS][DOMAIN_NAME]"
drag, startPoint x: 1180, startPoint y: 231, endPoint x: 808, endPoint y: 192, distance: 373.6
click at [808, 192] on app-dashboard-scheduled-orders "Scheduled Orders add Status: Active (0) Paused (0) Failed (0) Queued (0) Proces…" at bounding box center [817, 223] width 1056 height 269
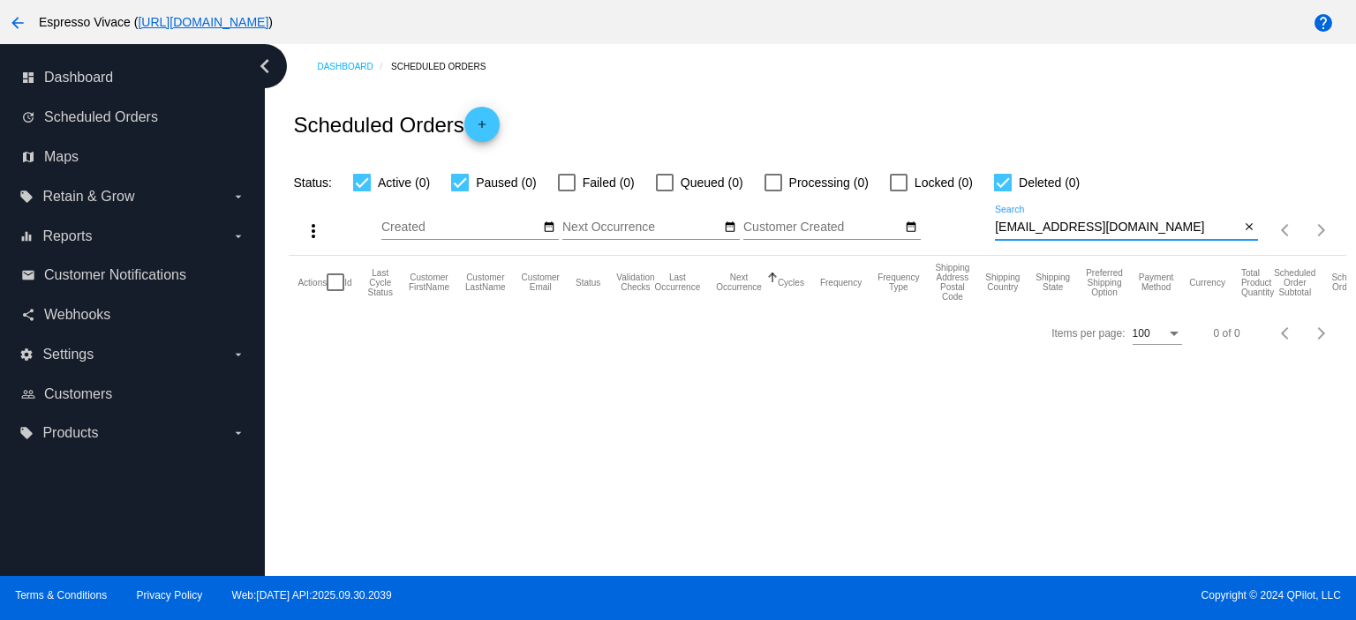
paste input "[EMAIL_ADDRESS][DOMAIN_NAME]"
drag, startPoint x: 1170, startPoint y: 233, endPoint x: 883, endPoint y: 196, distance: 290.1
click at [883, 196] on div "more_vert Oct Jan Feb Mar [DATE]" at bounding box center [817, 224] width 1056 height 63
paste input "[EMAIL_ADDRESS]"
type input "[EMAIL_ADDRESS][DOMAIN_NAME]"
